Goal: Obtain resource: Obtain resource

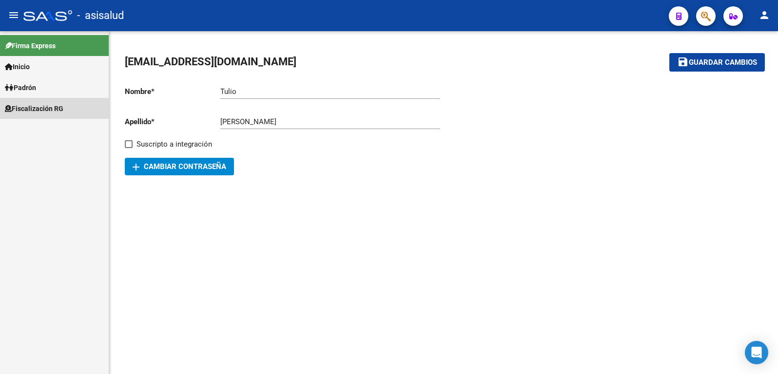
click at [41, 110] on span "Fiscalización RG" at bounding box center [34, 108] width 58 height 11
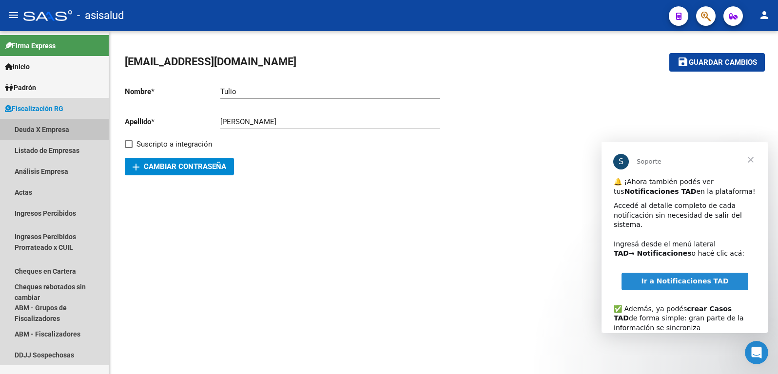
click at [35, 126] on link "Deuda X Empresa" at bounding box center [54, 129] width 109 height 21
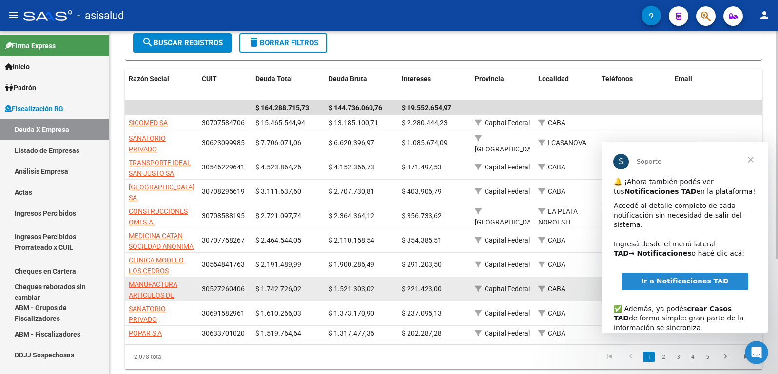
scroll to position [125, 0]
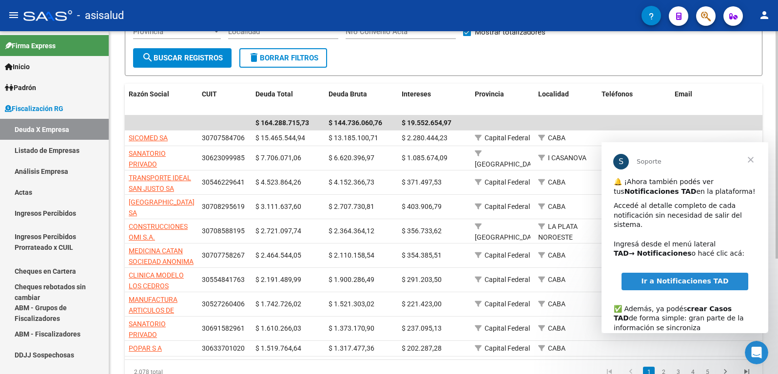
click at [522, 46] on div "Filtros Seleccionar Gerenciador Seleccionar Gerenciador CUIT 201802 Período mín…" at bounding box center [443, 18] width 621 height 60
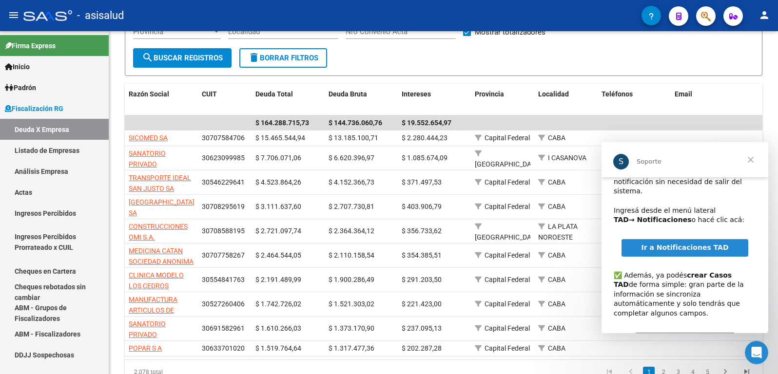
scroll to position [0, 0]
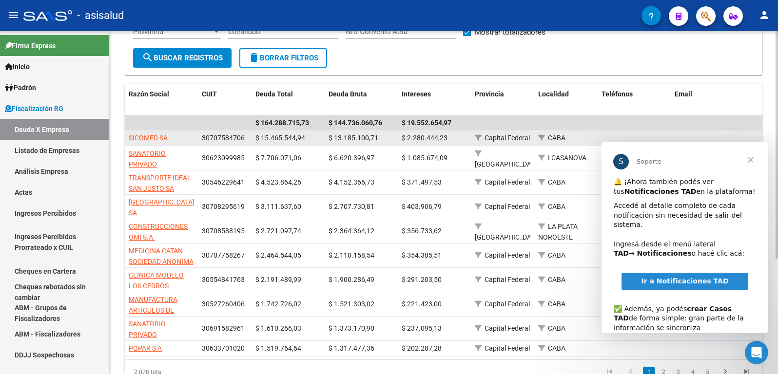
click at [707, 132] on datatable-body-cell at bounding box center [732, 138] width 122 height 15
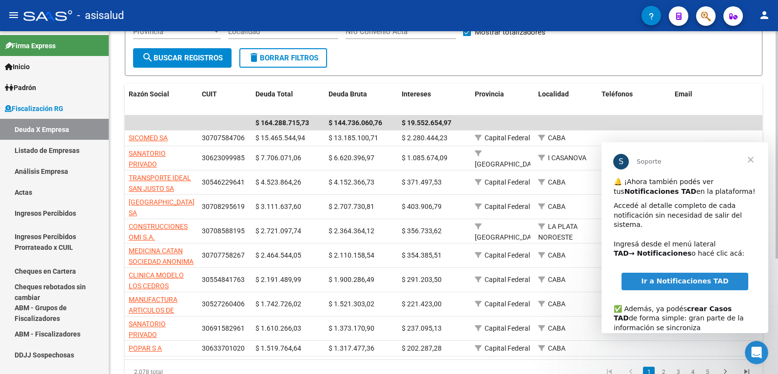
click at [712, 100] on datatable-header-cell "Email" at bounding box center [732, 100] width 122 height 32
click at [712, 98] on div "Email" at bounding box center [732, 94] width 114 height 11
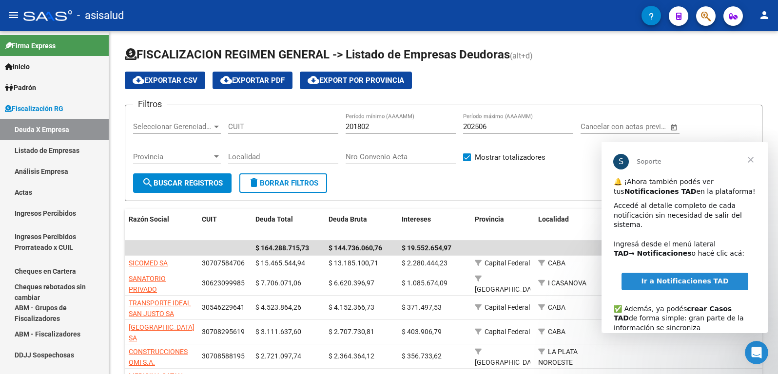
scroll to position [63, 0]
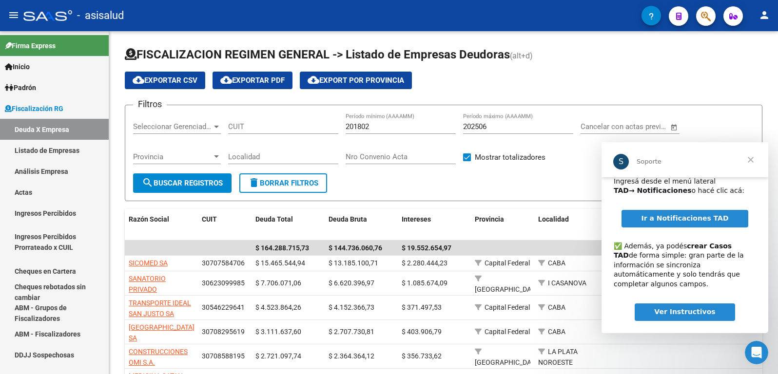
click at [617, 306] on div "🔔 ¡Ahora también podés ver tus Notificaciones TAD en la plataforma! Accedé al d…" at bounding box center [685, 234] width 167 height 238
click at [616, 303] on div "🔔 ¡Ahora también podés ver tus Notificaciones TAD en la plataforma! Accedé al d…" at bounding box center [685, 234] width 167 height 238
click at [615, 304] on div "Ver Instructivos" at bounding box center [685, 313] width 167 height 18
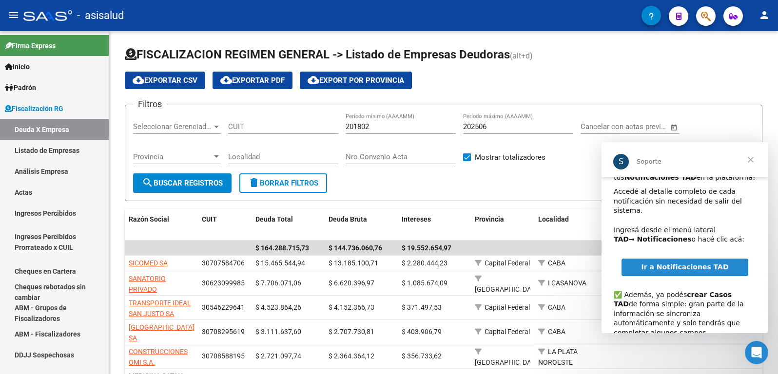
scroll to position [0, 0]
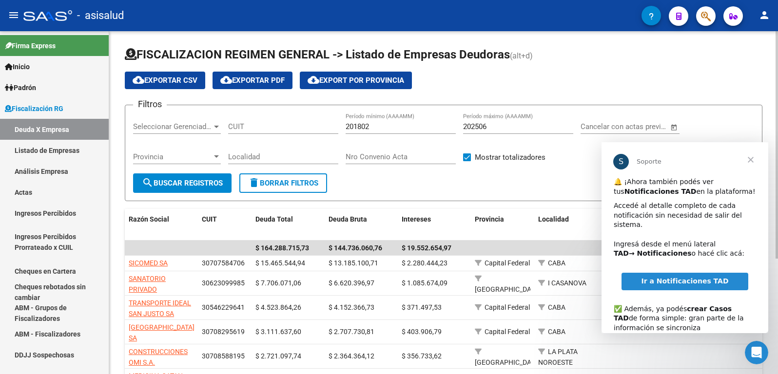
drag, startPoint x: 80, startPoint y: 4, endPoint x: 451, endPoint y: 76, distance: 377.8
click at [451, 76] on div "cloud_download Exportar CSV cloud_download Exportar PDF cloud_download Export p…" at bounding box center [444, 81] width 638 height 18
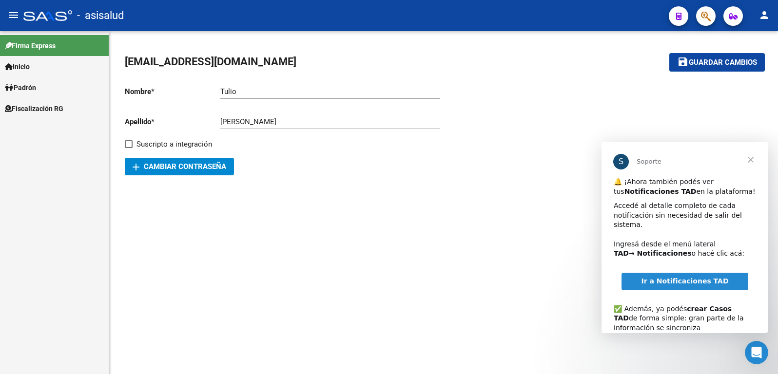
click at [630, 112] on div at bounding box center [603, 126] width 319 height 97
click at [618, 161] on div "S" at bounding box center [621, 162] width 16 height 16
click at [618, 163] on div "S" at bounding box center [621, 162] width 16 height 16
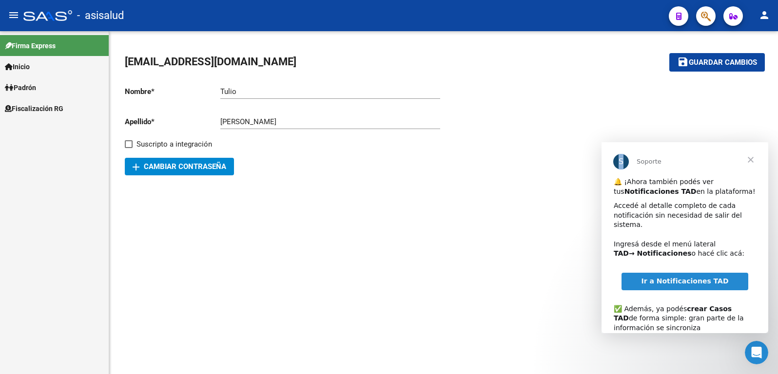
click at [619, 163] on div "S" at bounding box center [621, 162] width 16 height 16
click at [619, 160] on div "S" at bounding box center [621, 162] width 16 height 16
click at [30, 105] on span "Fiscalización RG" at bounding box center [34, 108] width 58 height 11
click at [27, 109] on span "Fiscalización RG" at bounding box center [34, 108] width 58 height 11
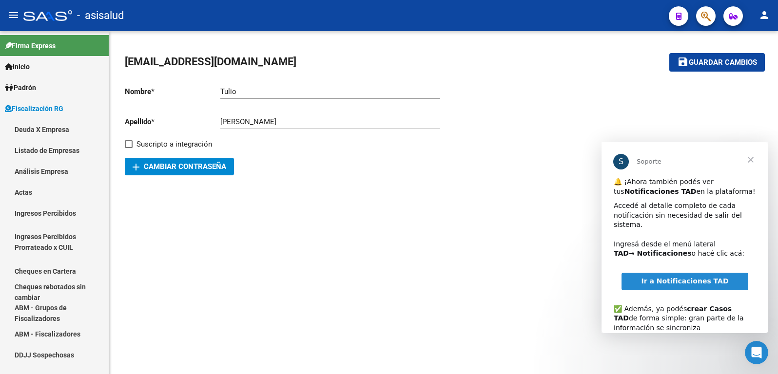
click at [28, 129] on link "Deuda X Empresa" at bounding box center [54, 129] width 109 height 21
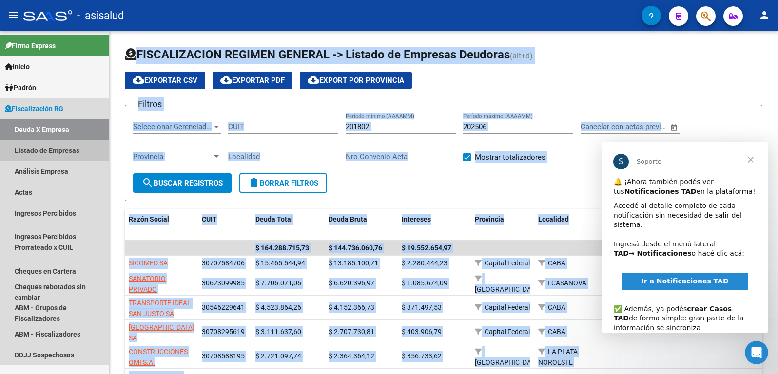
click at [47, 143] on link "Listado de Empresas" at bounding box center [54, 150] width 109 height 21
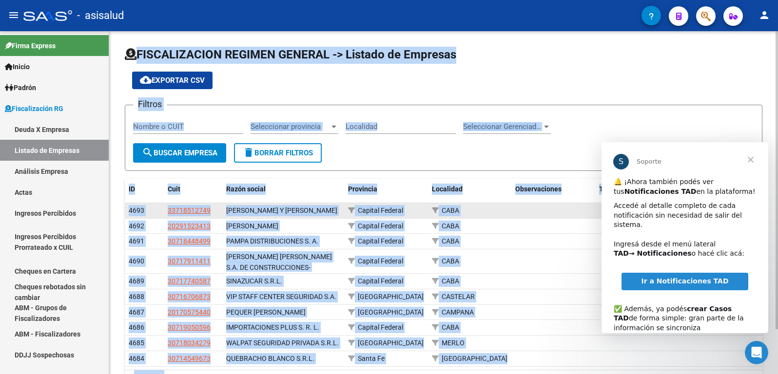
click at [505, 214] on div "CABA" at bounding box center [470, 210] width 76 height 11
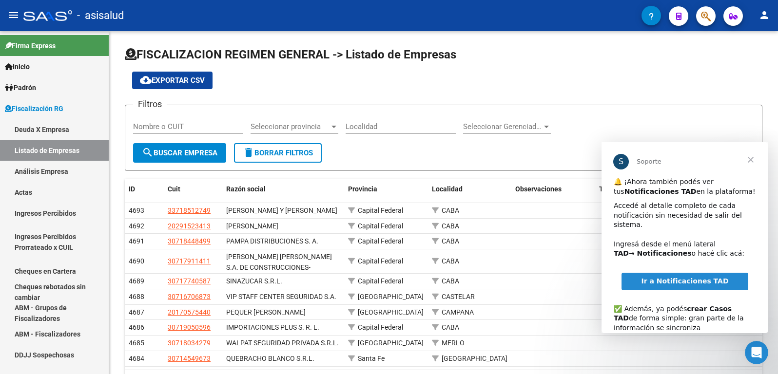
click at [37, 126] on link "Deuda X Empresa" at bounding box center [54, 129] width 109 height 21
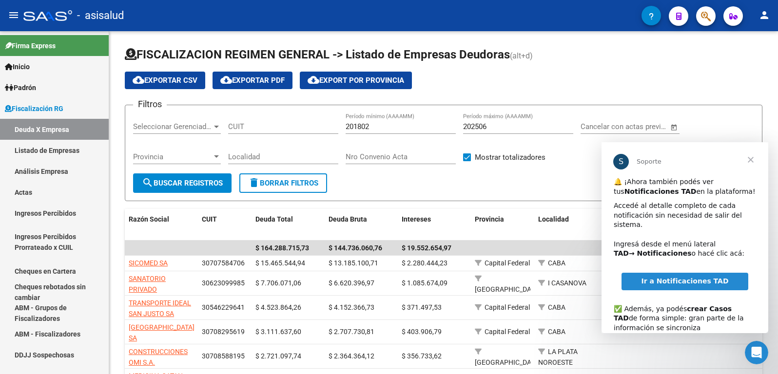
click at [617, 161] on div "S" at bounding box center [621, 162] width 16 height 16
click at [621, 161] on div "S" at bounding box center [621, 162] width 16 height 16
click at [623, 157] on div "S" at bounding box center [621, 162] width 16 height 16
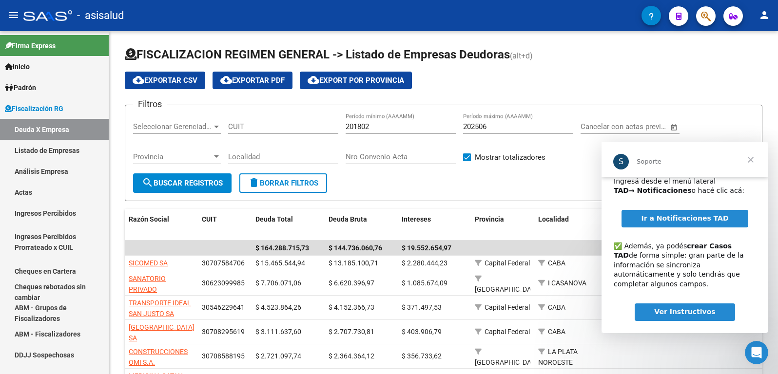
click at [714, 149] on div "S Soporte" at bounding box center [685, 159] width 167 height 35
click at [714, 150] on div "S Soporte" at bounding box center [685, 159] width 167 height 35
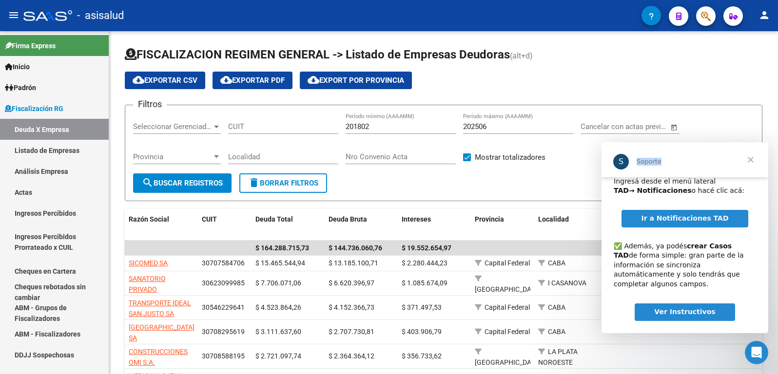
click at [714, 150] on div "S Soporte" at bounding box center [685, 159] width 167 height 35
drag, startPoint x: 705, startPoint y: 141, endPoint x: 103, endPoint y: 0, distance: 617.7
click at [705, 141] on div "Filtros Seleccionar Gerenciador Seleccionar Gerenciador CUIT 201802 Período mín…" at bounding box center [443, 143] width 621 height 60
click at [705, 129] on div "Filtros Seleccionar Gerenciador Seleccionar Gerenciador CUIT 201802 Período mín…" at bounding box center [443, 143] width 621 height 60
click at [705, 123] on div "Filtros Seleccionar Gerenciador Seleccionar Gerenciador CUIT 201802 Período mín…" at bounding box center [443, 143] width 621 height 60
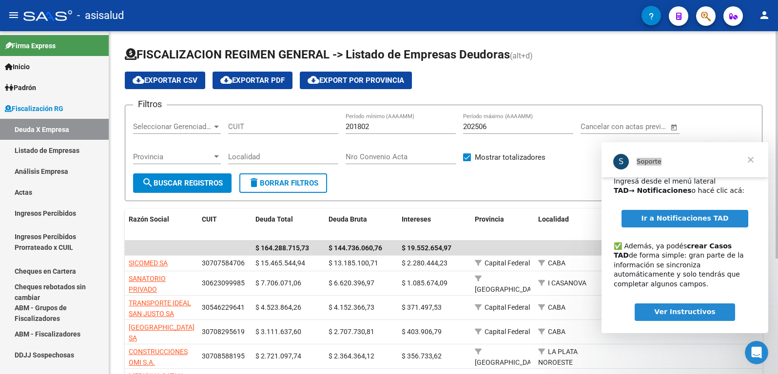
click at [705, 123] on div "Filtros Seleccionar Gerenciador Seleccionar Gerenciador CUIT 201802 Período mín…" at bounding box center [443, 143] width 621 height 60
click at [666, 165] on div "Soporte" at bounding box center [690, 162] width 106 height 8
click at [666, 161] on div "Soporte" at bounding box center [690, 162] width 106 height 8
click at [592, 216] on div "Localidad" at bounding box center [566, 219] width 56 height 11
click at [701, 125] on div "Filtros Seleccionar Gerenciador Seleccionar Gerenciador CUIT 201802 Período mín…" at bounding box center [443, 143] width 621 height 60
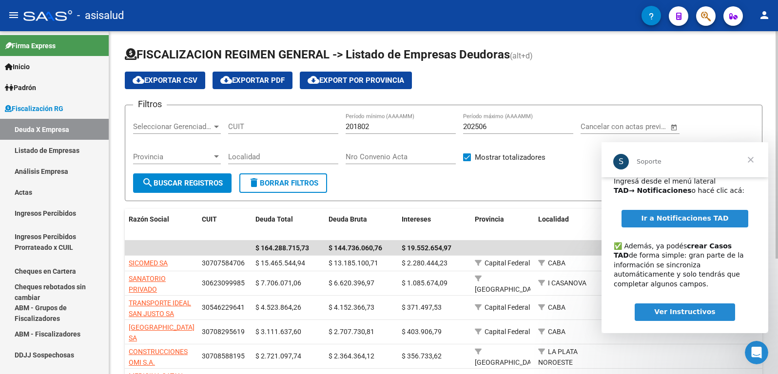
click at [701, 126] on div "Filtros Seleccionar Gerenciador Seleccionar Gerenciador CUIT 201802 Período mín…" at bounding box center [443, 143] width 621 height 60
click at [700, 126] on div "Filtros Seleccionar Gerenciador Seleccionar Gerenciador CUIT 201802 Período mín…" at bounding box center [443, 143] width 621 height 60
click at [699, 126] on div "Filtros Seleccionar Gerenciador Seleccionar Gerenciador CUIT 201802 Período mín…" at bounding box center [443, 143] width 621 height 60
click at [678, 308] on span "Ver Instructivos" at bounding box center [684, 312] width 61 height 8
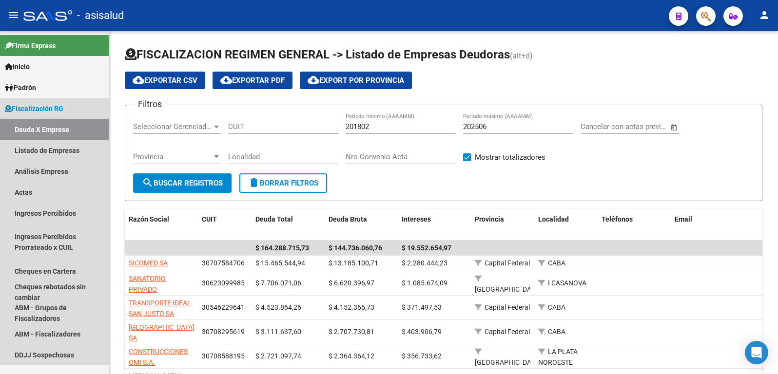
click at [48, 130] on link "Deuda X Empresa" at bounding box center [54, 129] width 109 height 21
click at [37, 127] on link "Deuda X Empresa" at bounding box center [54, 129] width 109 height 21
click at [69, 130] on link "Deuda X Empresa" at bounding box center [54, 129] width 109 height 21
click at [69, 126] on link "Deuda X Empresa" at bounding box center [54, 129] width 109 height 21
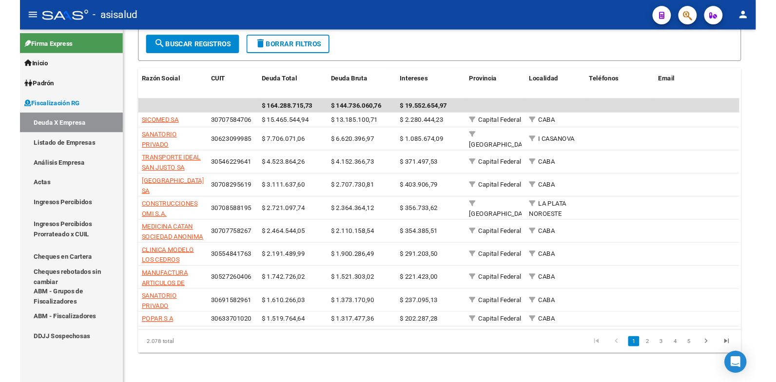
scroll to position [166, 0]
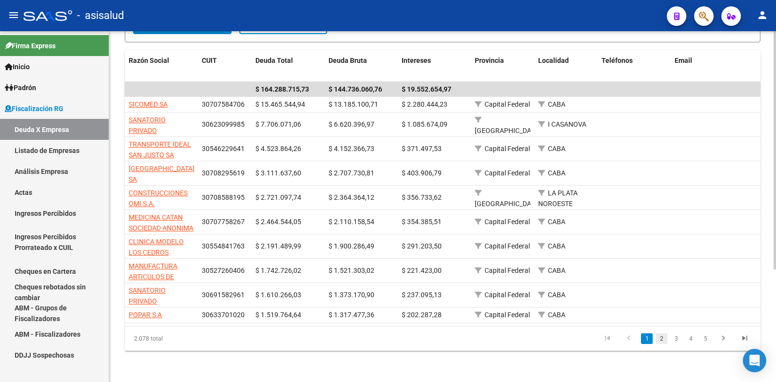
click at [661, 340] on link "2" at bounding box center [662, 338] width 12 height 11
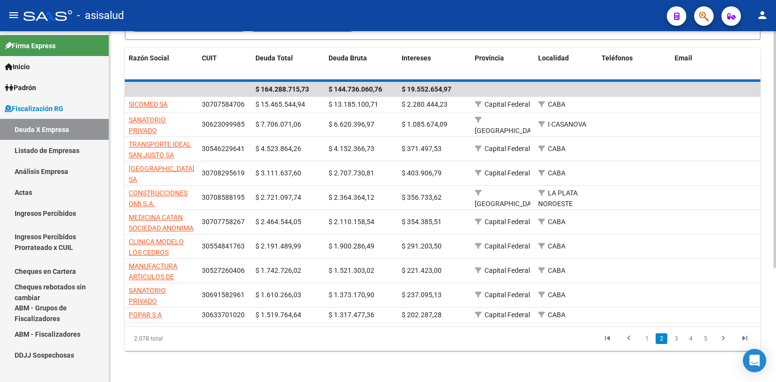
scroll to position [139, 0]
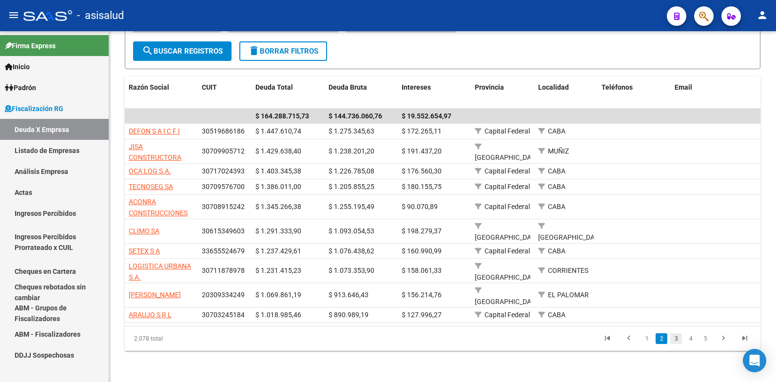
click at [677, 339] on link "3" at bounding box center [676, 338] width 12 height 11
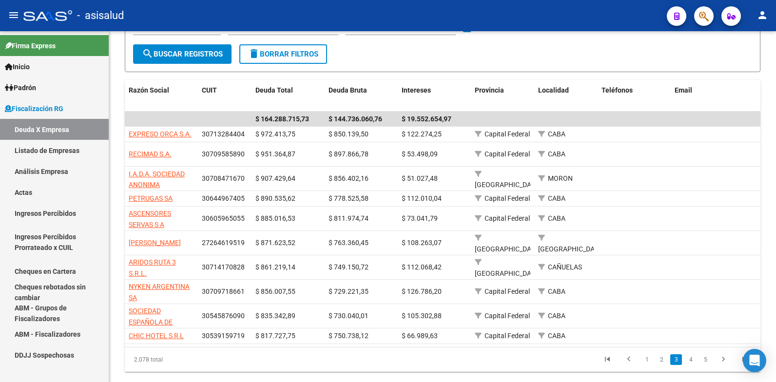
scroll to position [157, 0]
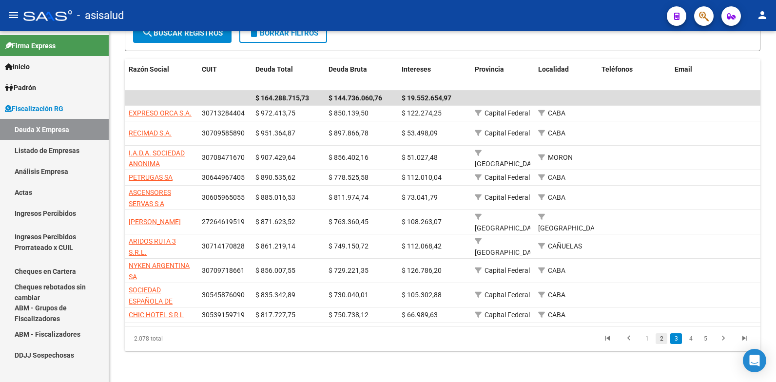
click at [661, 340] on link "2" at bounding box center [662, 338] width 12 height 11
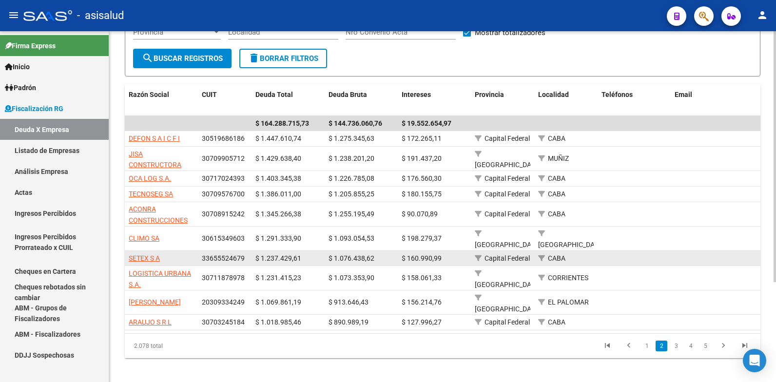
scroll to position [139, 0]
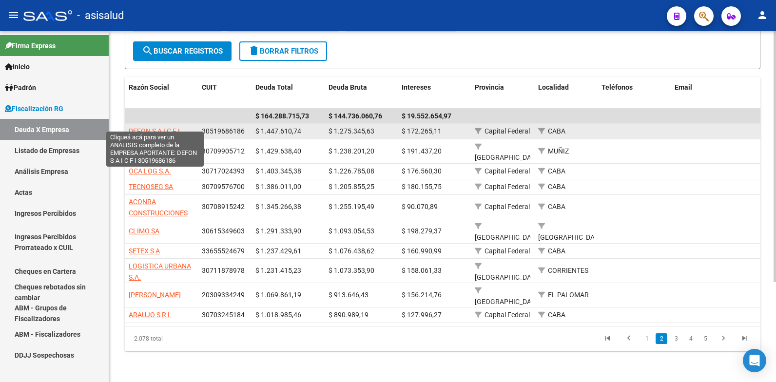
click at [139, 127] on span "DEFON S A I C F I" at bounding box center [154, 131] width 51 height 8
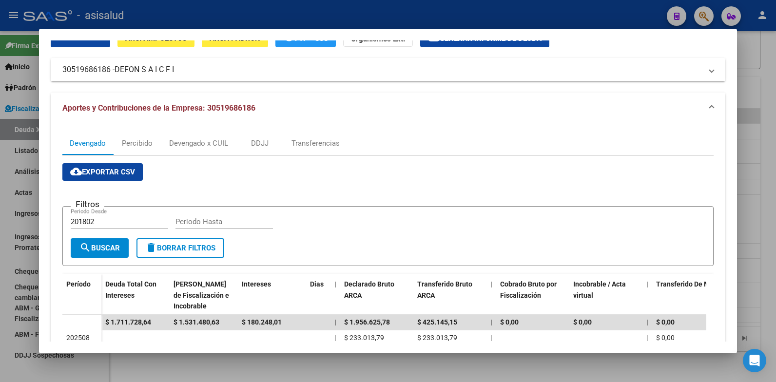
scroll to position [0, 0]
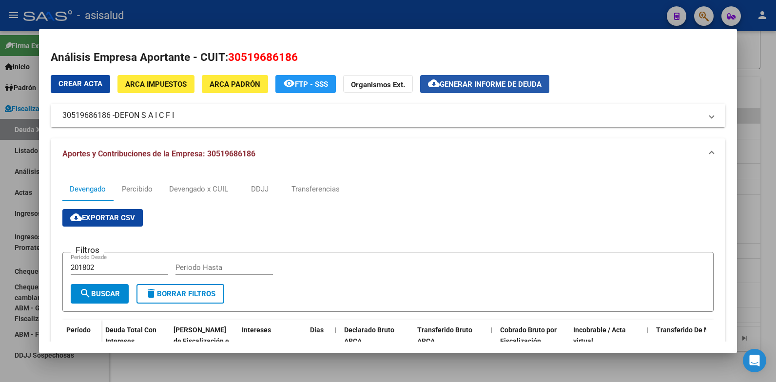
click at [477, 81] on span "Generar informe de deuda" at bounding box center [491, 84] width 102 height 9
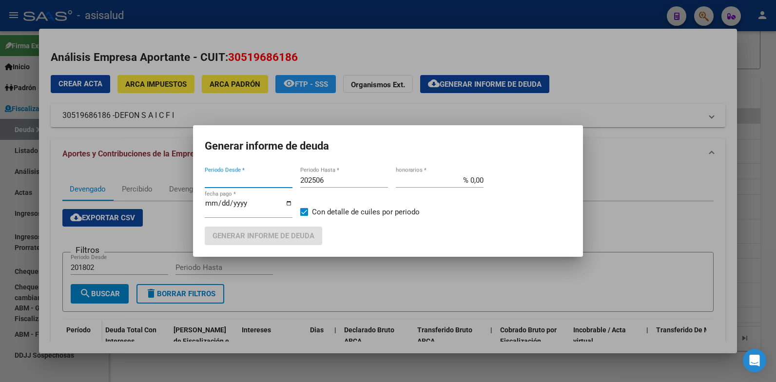
type input "201802"
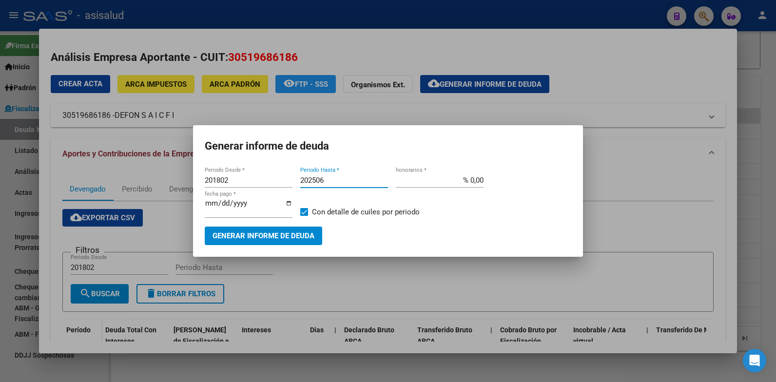
click at [328, 179] on input "202506" at bounding box center [344, 180] width 88 height 9
type input "202508"
click at [478, 184] on input "% 0,00" at bounding box center [440, 180] width 88 height 9
click at [475, 184] on input "% 0,00" at bounding box center [440, 180] width 88 height 9
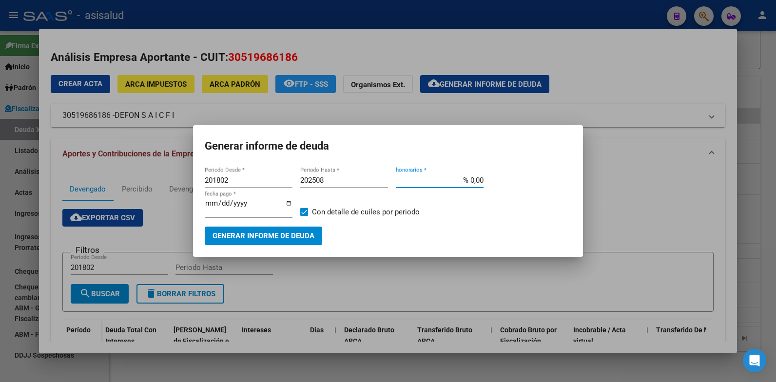
click at [475, 184] on input "% 0,00" at bounding box center [440, 180] width 88 height 9
type input "% 10,00"
click at [222, 206] on input "[DATE]" at bounding box center [249, 207] width 88 height 16
type input "[DATE]"
click at [262, 235] on span "Generar informe de deuda" at bounding box center [264, 236] width 102 height 9
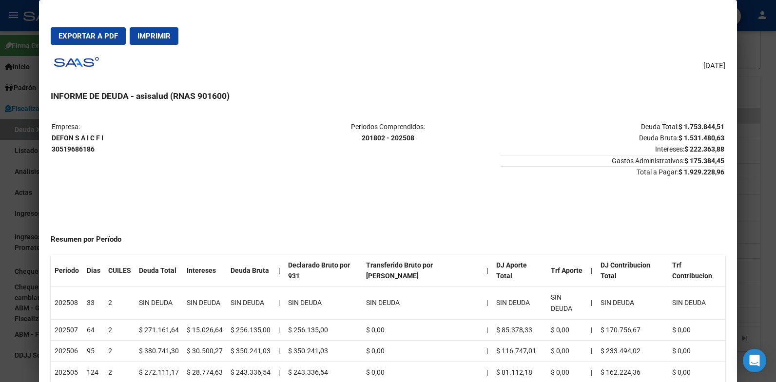
click at [87, 37] on span "Exportar a PDF" at bounding box center [87, 36] width 59 height 9
click at [22, 148] on div at bounding box center [388, 191] width 776 height 382
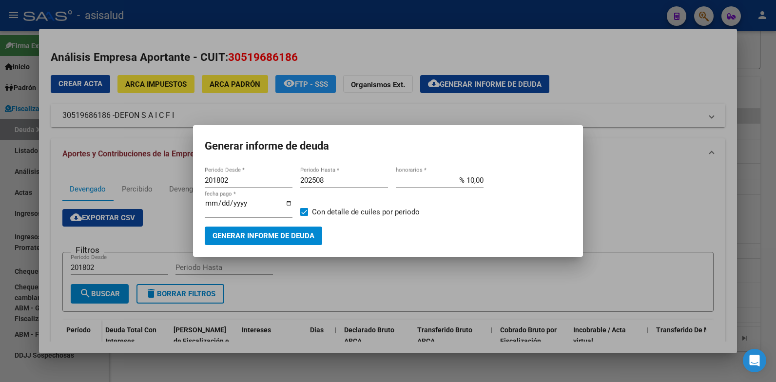
click at [182, 177] on div at bounding box center [388, 191] width 776 height 382
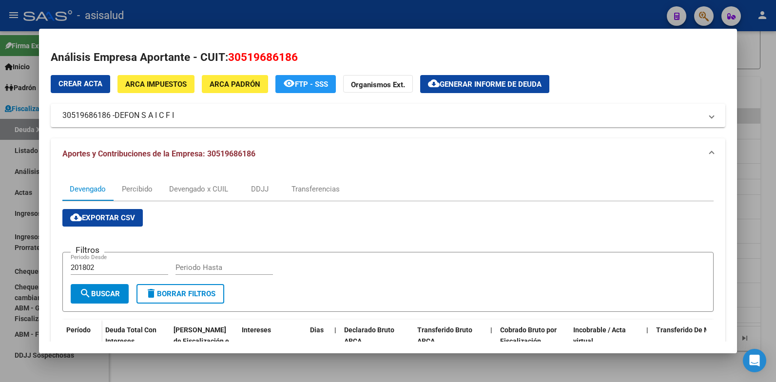
click at [16, 186] on div at bounding box center [388, 191] width 776 height 382
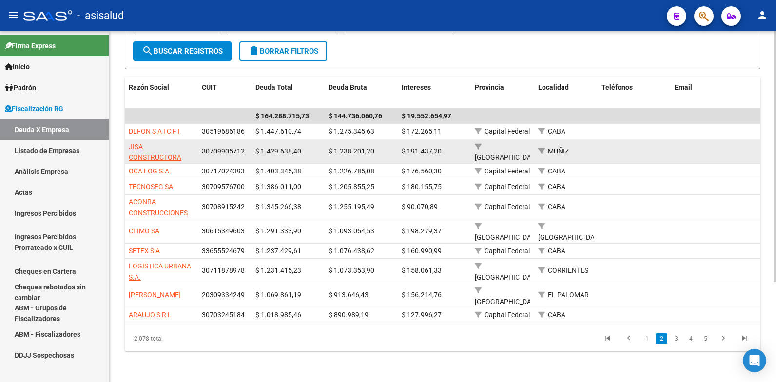
click at [137, 143] on app-link-go-to "JISA CONSTRUCTORA EMPRENDIMIENTOS INMOBILIARIOS SRL" at bounding box center [161, 163] width 65 height 44
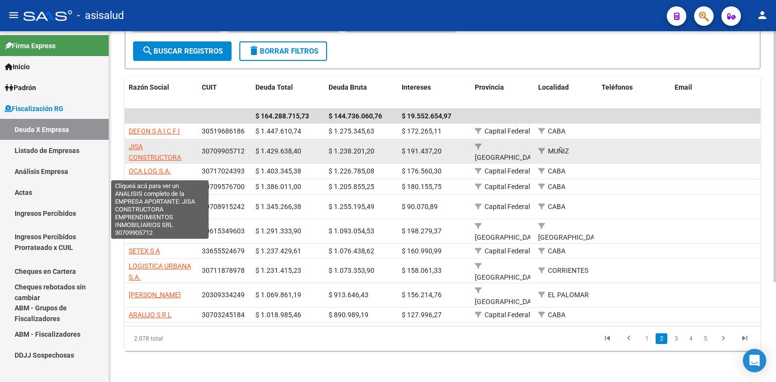
click at [136, 143] on span "JISA CONSTRUCTORA EMPRENDIMIENTOS INMOBILIARIOS SRL" at bounding box center [160, 163] width 63 height 41
type textarea "30709905712"
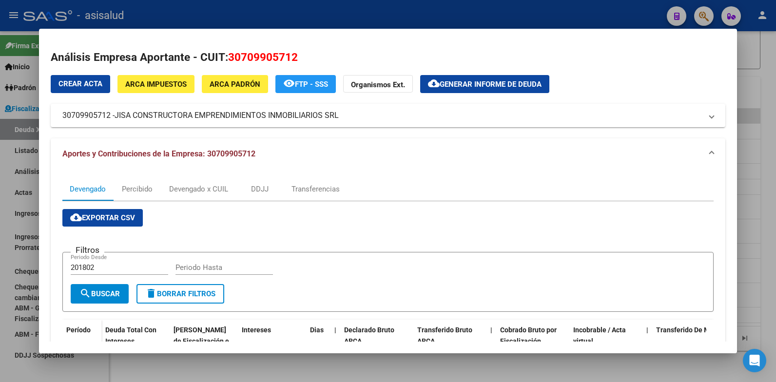
click at [489, 80] on span "Generar informe de deuda" at bounding box center [491, 84] width 102 height 9
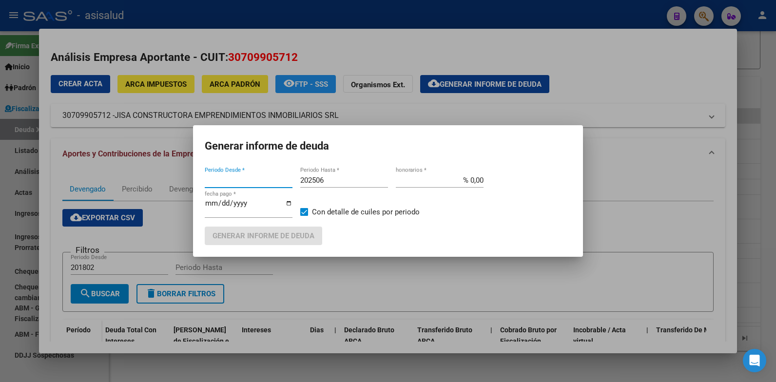
type input "201802"
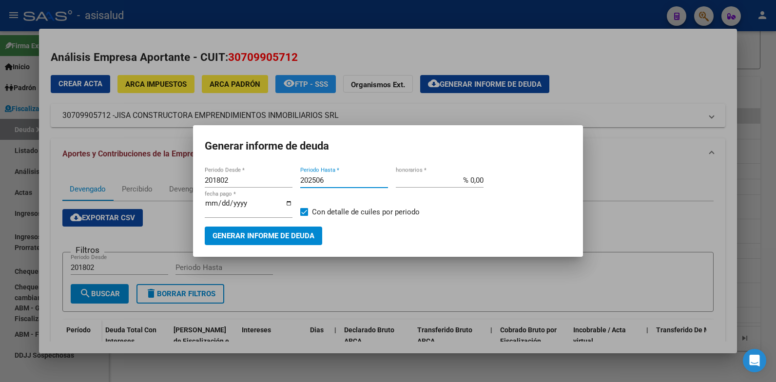
click at [326, 183] on input "202506" at bounding box center [344, 180] width 88 height 9
type input "202508"
click at [478, 177] on input "% 0,00" at bounding box center [440, 180] width 88 height 9
type input "% 10,00"
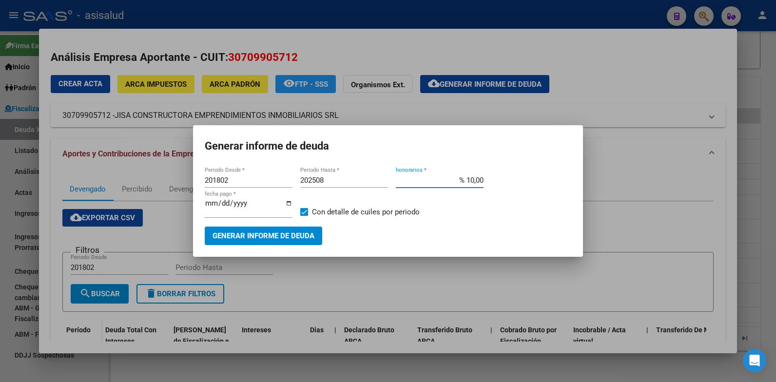
click at [220, 205] on input "[DATE]" at bounding box center [249, 207] width 88 height 16
type input "[DATE]"
click at [267, 237] on span "Generar informe de deuda" at bounding box center [264, 236] width 102 height 9
